Goal: Check status: Check status

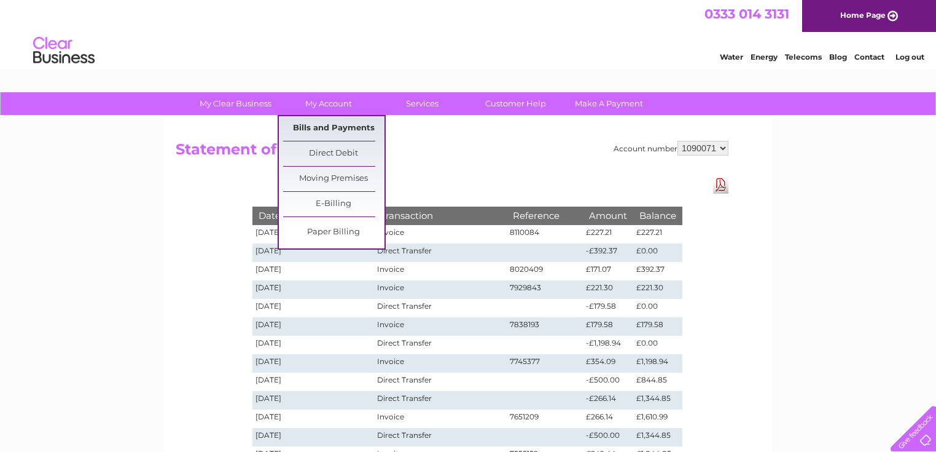
click at [339, 125] on link "Bills and Payments" at bounding box center [333, 128] width 101 height 25
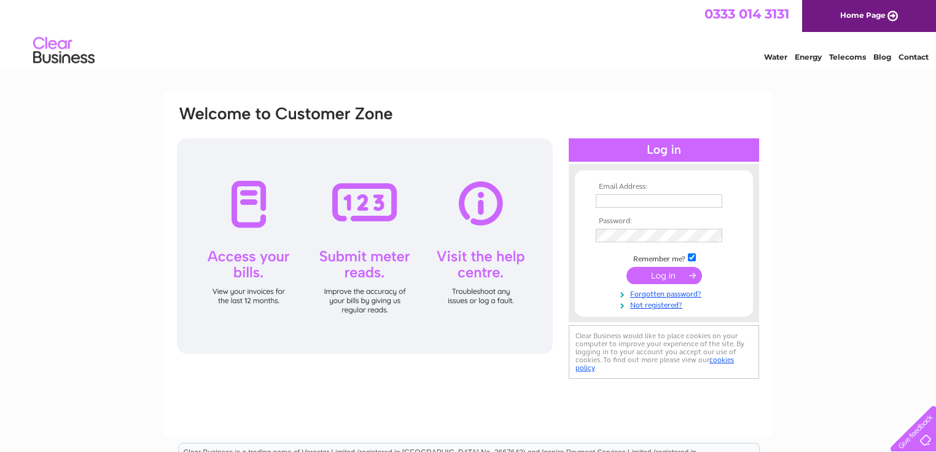
type input "[EMAIL_ADDRESS][DOMAIN_NAME]"
click at [660, 270] on input "submit" at bounding box center [665, 275] width 76 height 17
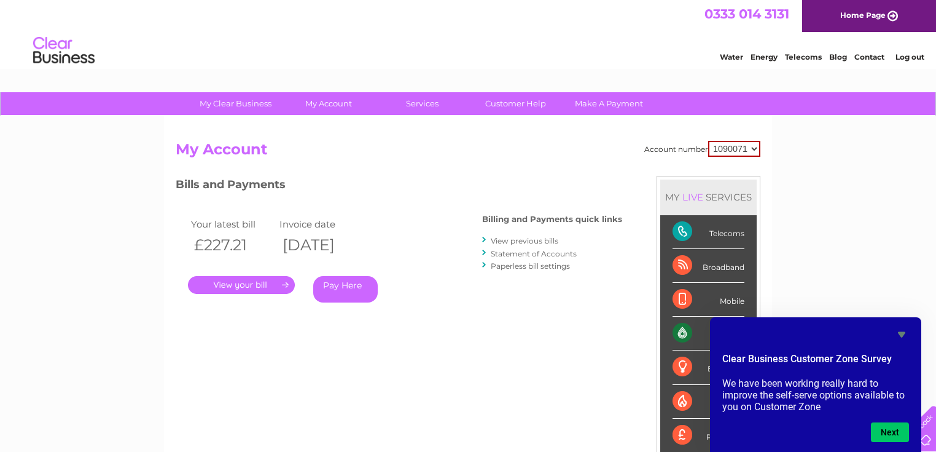
click at [848, 219] on div "My Clear Business Login Details My Details My Preferences Link Account My Accou…" at bounding box center [468, 412] width 936 height 641
